Goal: Find specific page/section: Find specific page/section

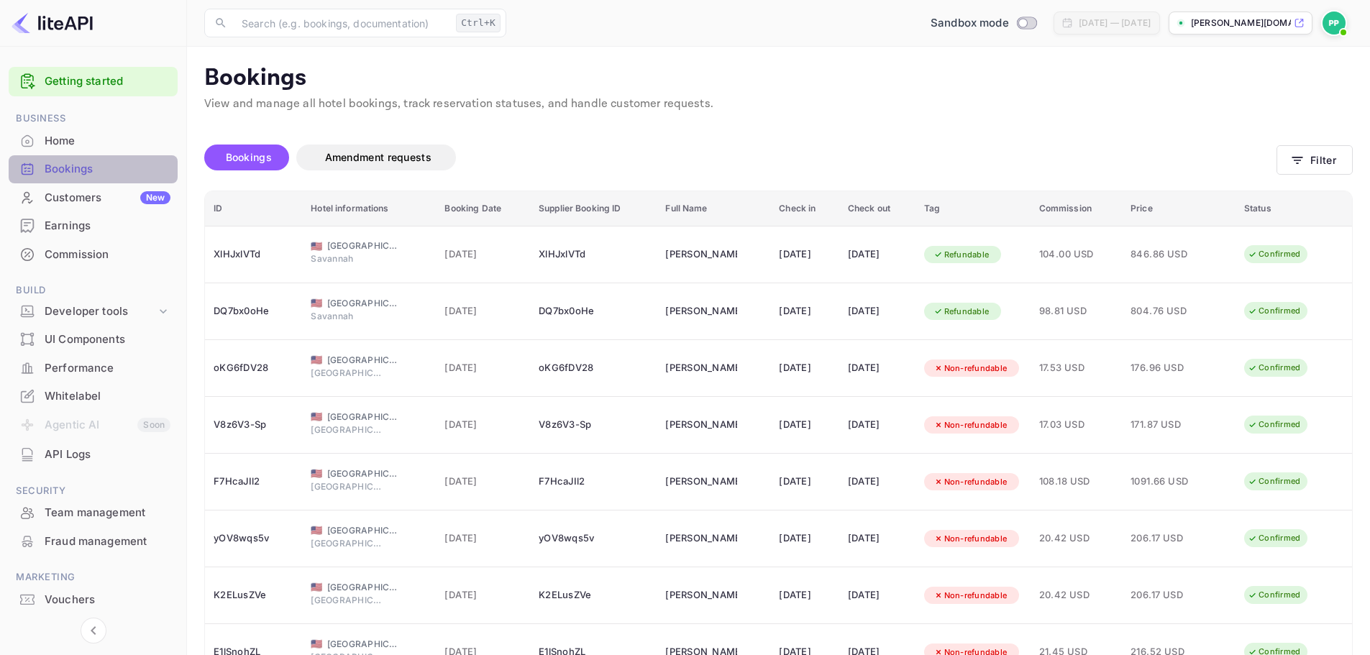
click at [66, 171] on div "Bookings" at bounding box center [108, 169] width 126 height 17
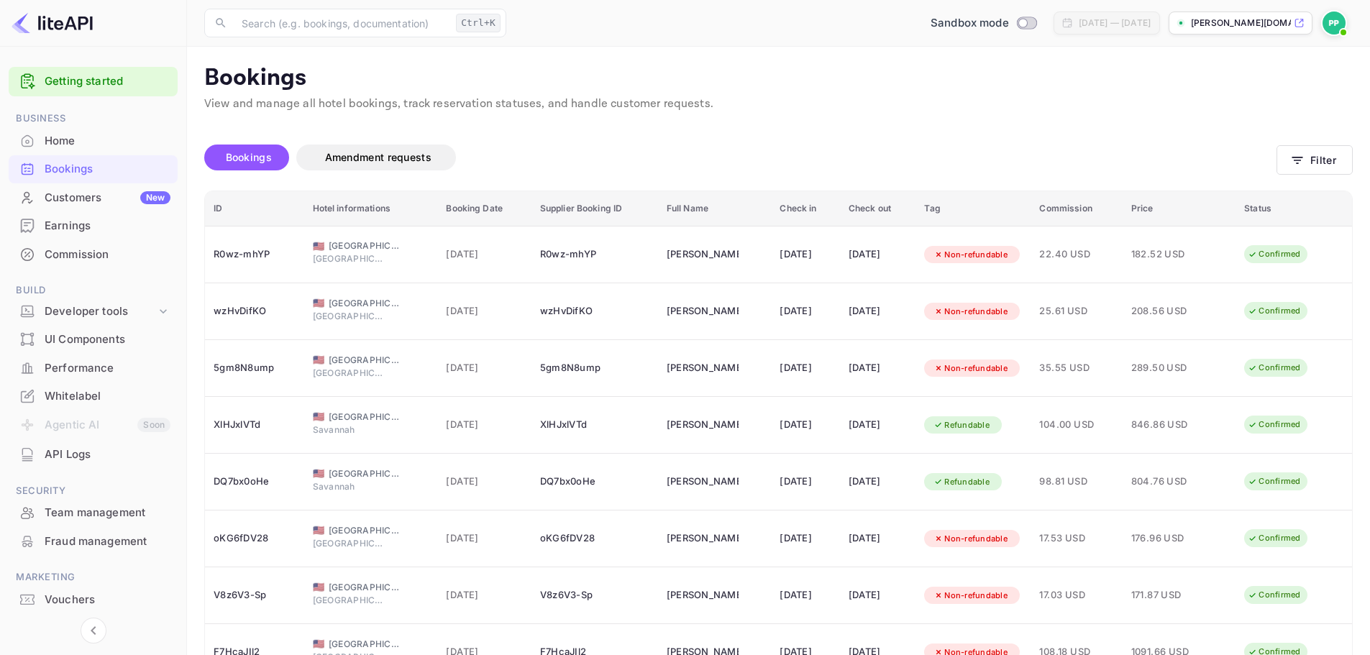
click at [58, 170] on div "Bookings" at bounding box center [108, 169] width 126 height 17
